Goal: Information Seeking & Learning: Understand process/instructions

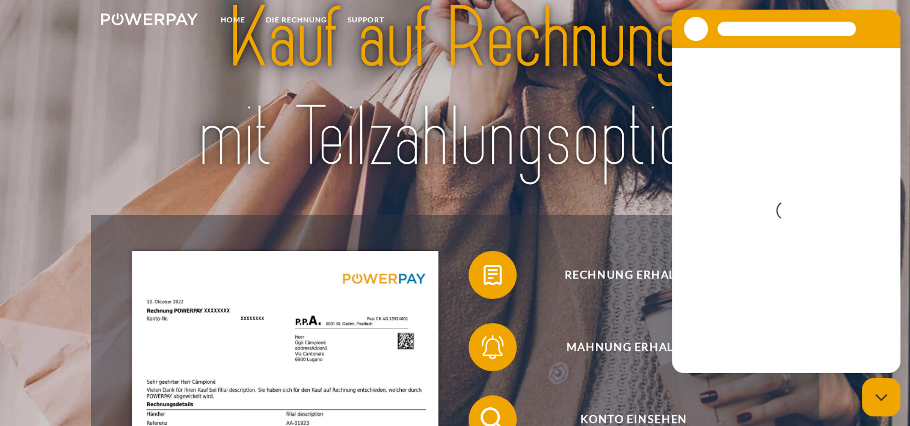
scroll to position [60, 0]
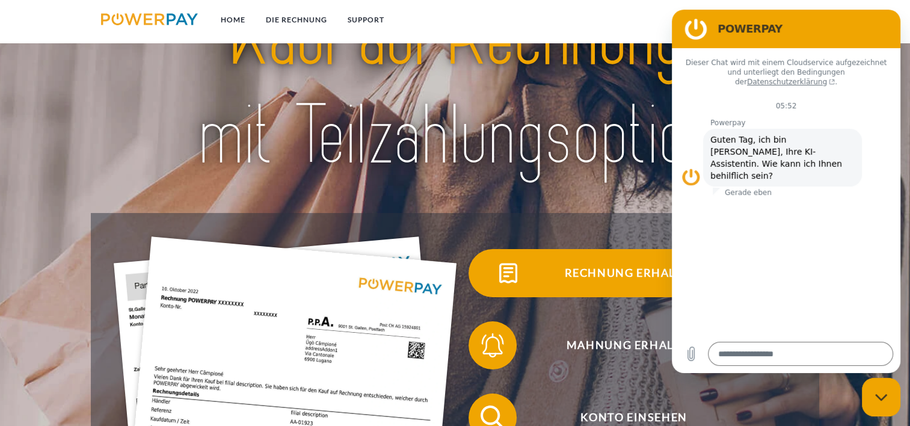
click at [592, 270] on span "Rechnung erhalten?" at bounding box center [634, 273] width 295 height 48
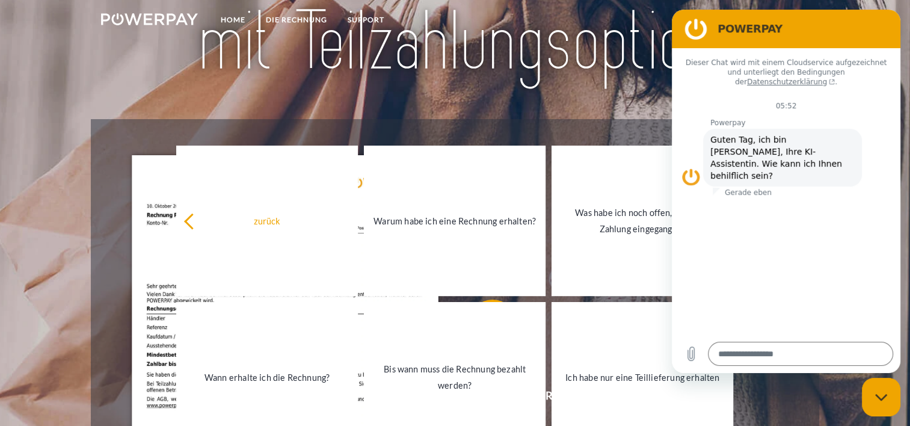
scroll to position [0, 0]
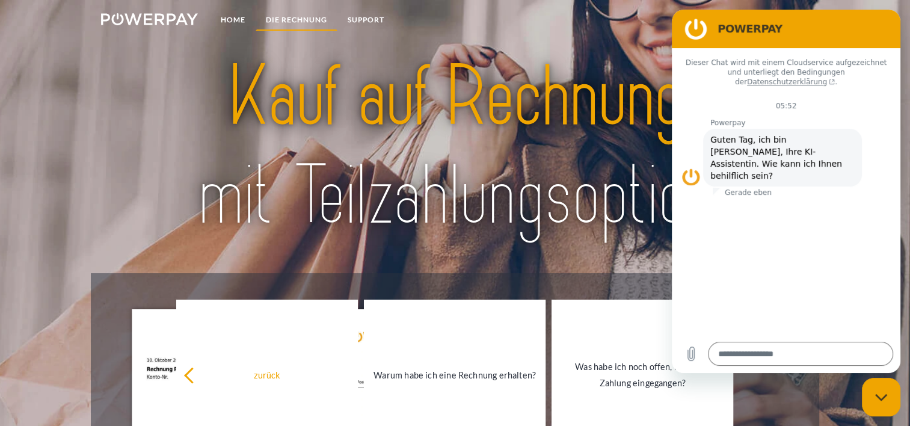
click at [292, 17] on link "DIE RECHNUNG" at bounding box center [297, 20] width 82 height 22
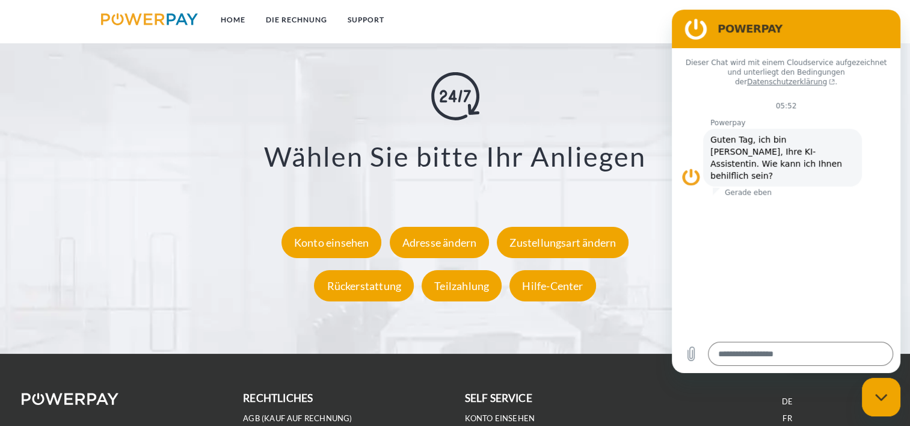
scroll to position [2145, 0]
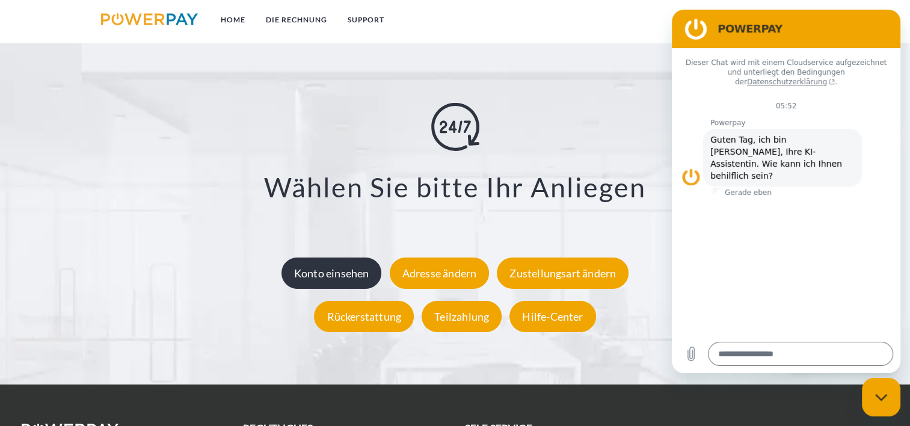
click at [357, 272] on div "Konto einsehen" at bounding box center [332, 272] width 100 height 31
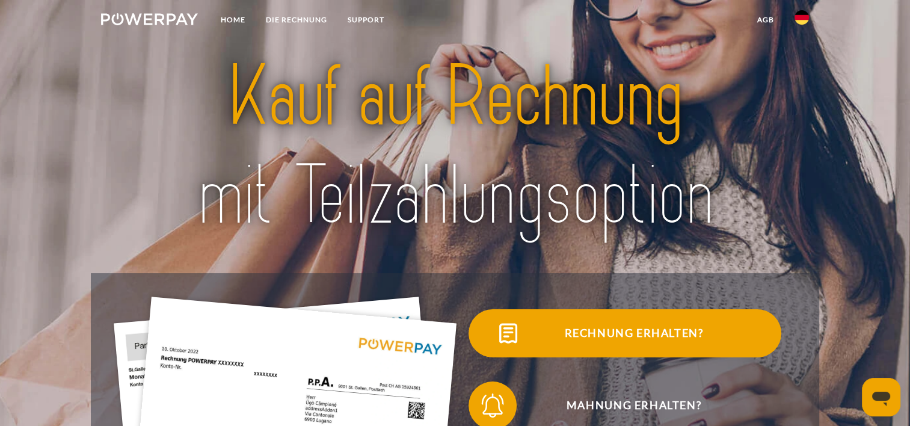
click at [594, 332] on span "Rechnung erhalten?" at bounding box center [634, 333] width 295 height 48
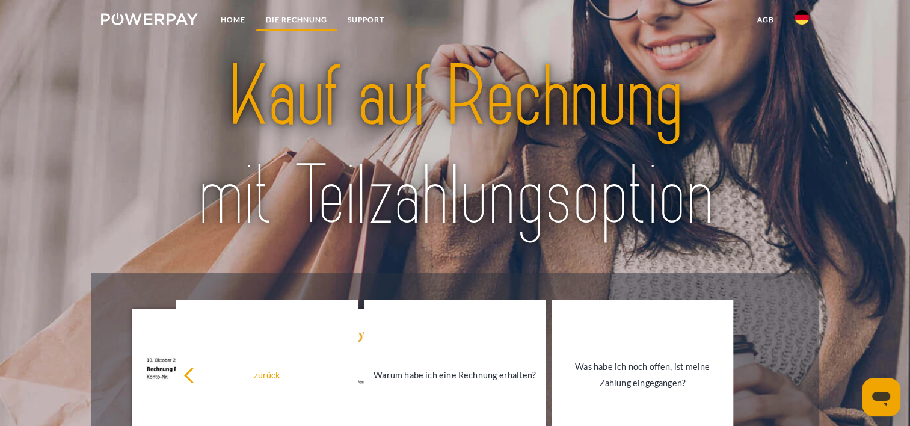
click at [284, 17] on link "DIE RECHNUNG" at bounding box center [297, 20] width 82 height 22
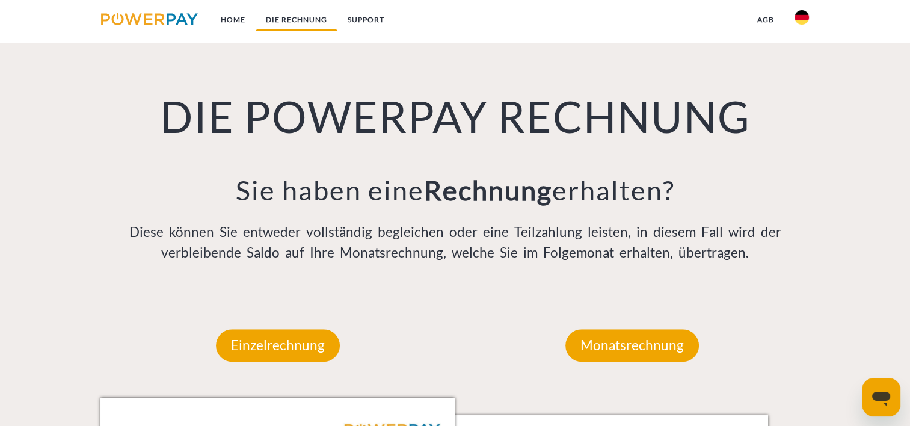
scroll to position [838, 0]
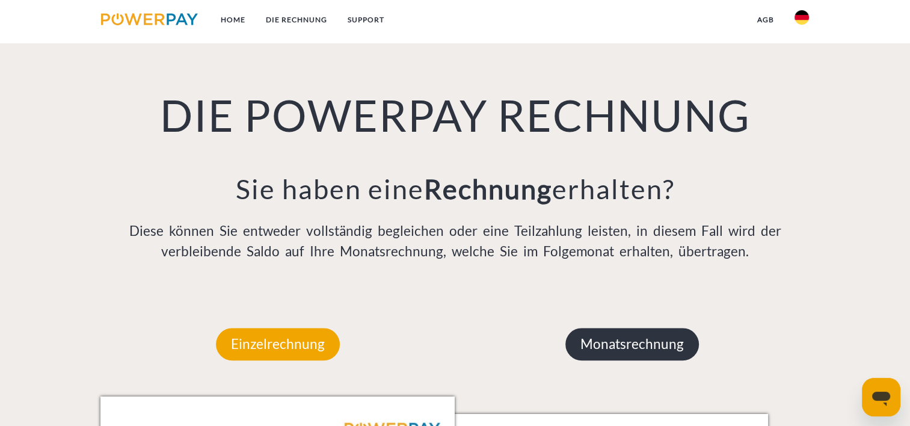
click at [597, 345] on p "Monatsrechnung" at bounding box center [633, 344] width 134 height 32
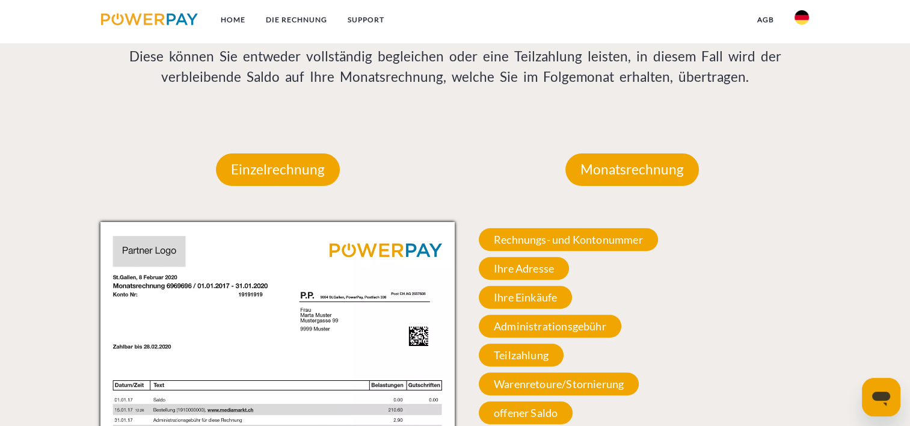
scroll to position [1019, 0]
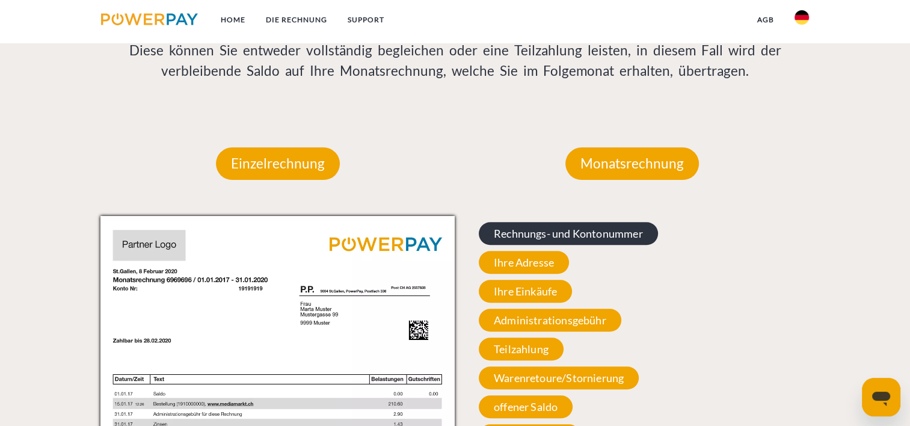
click at [607, 230] on span "Rechnungs- und Kontonummer" at bounding box center [568, 233] width 179 height 23
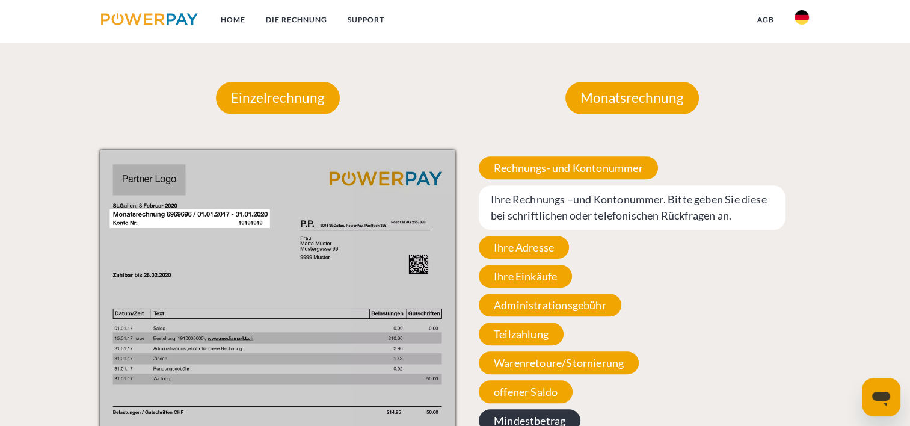
scroll to position [1079, 0]
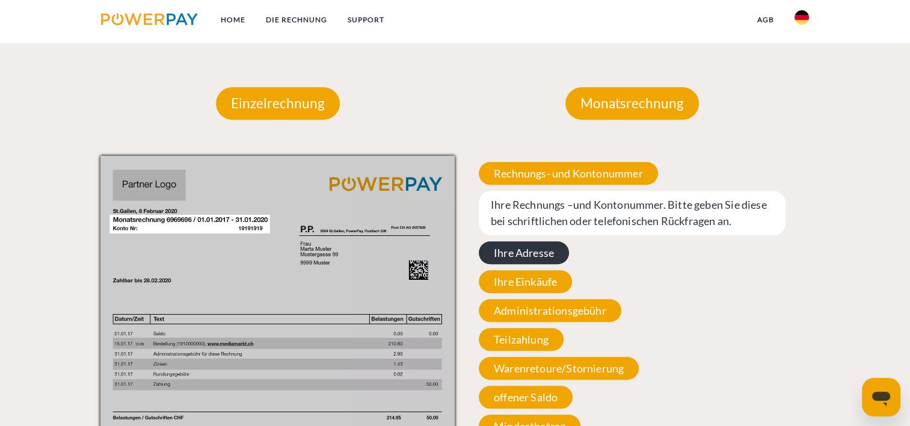
click at [549, 253] on span "Ihre Adresse" at bounding box center [524, 252] width 90 height 23
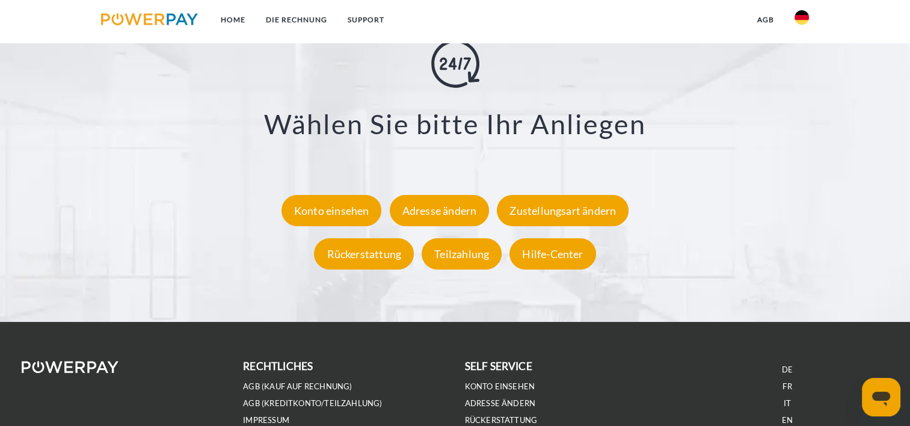
scroll to position [2222, 0]
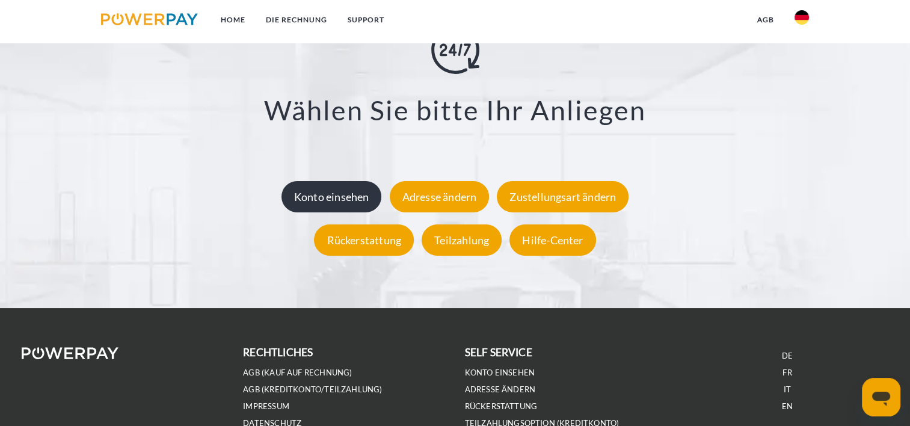
click at [342, 196] on div "Konto einsehen" at bounding box center [332, 195] width 100 height 31
